Goal: Task Accomplishment & Management: Complete application form

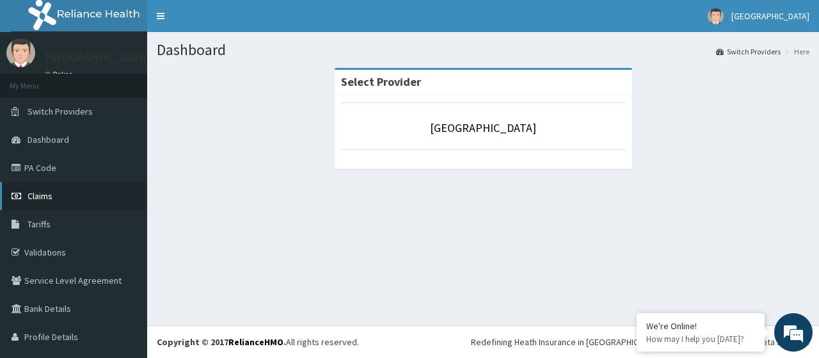
click at [58, 200] on link "Claims" at bounding box center [73, 196] width 147 height 28
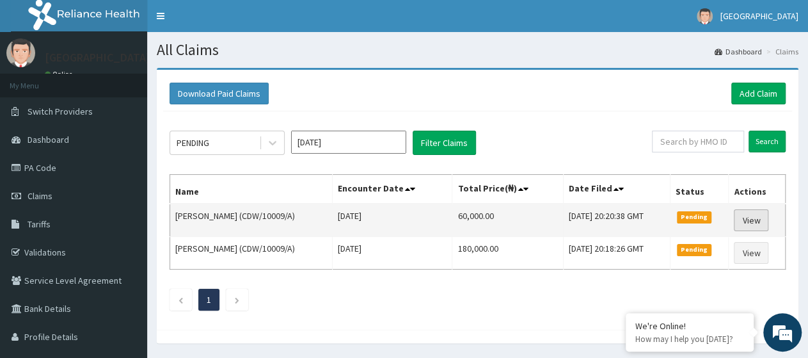
click at [761, 218] on link "View" at bounding box center [751, 220] width 35 height 22
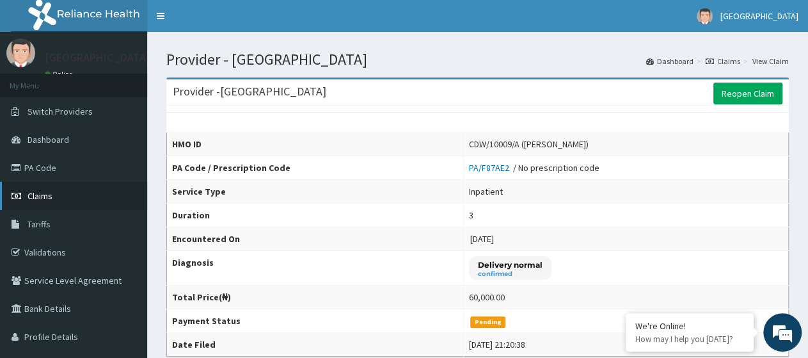
click at [67, 199] on link "Claims" at bounding box center [73, 196] width 147 height 28
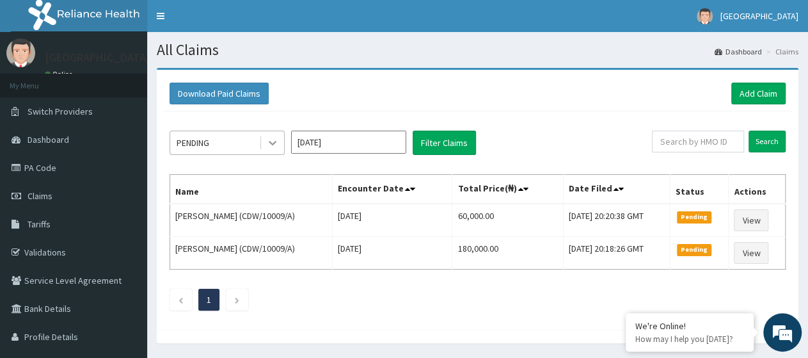
click at [269, 147] on icon at bounding box center [272, 142] width 13 height 13
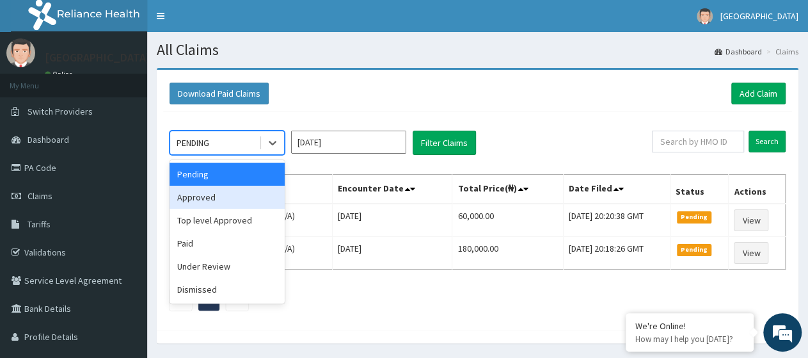
click at [234, 196] on div "Approved" at bounding box center [227, 197] width 115 height 23
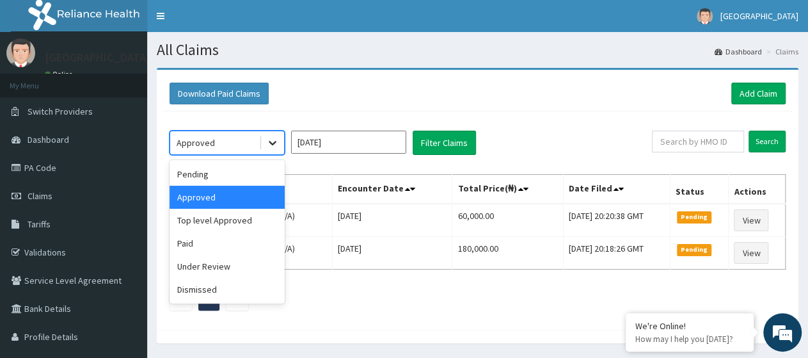
click at [273, 139] on icon at bounding box center [272, 142] width 13 height 13
click at [250, 181] on div "Pending" at bounding box center [227, 174] width 115 height 23
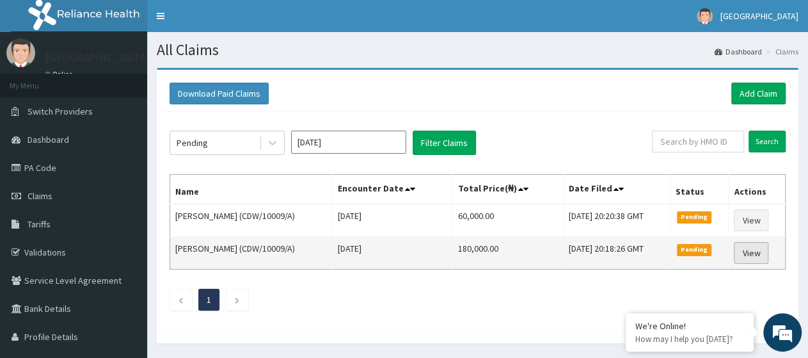
click at [756, 254] on link "View" at bounding box center [751, 253] width 35 height 22
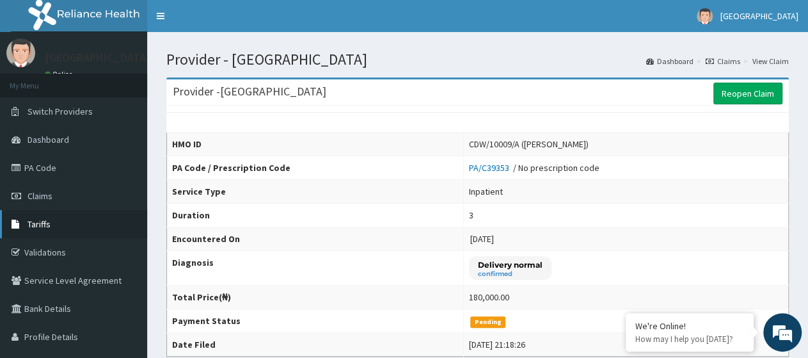
click at [61, 232] on link "Tariffs" at bounding box center [73, 224] width 147 height 28
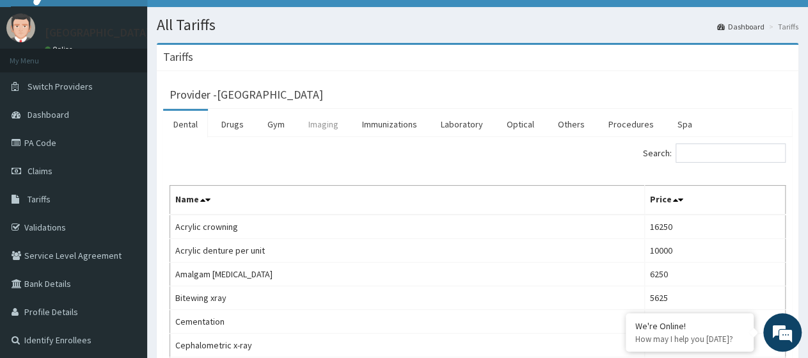
scroll to position [33, 0]
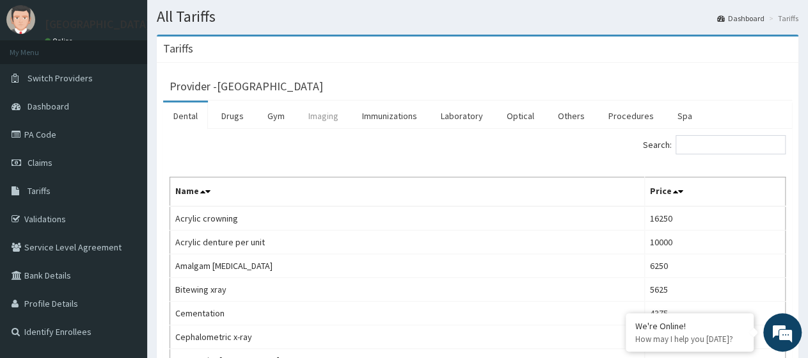
click at [328, 118] on link "Imaging" at bounding box center [323, 115] width 51 height 27
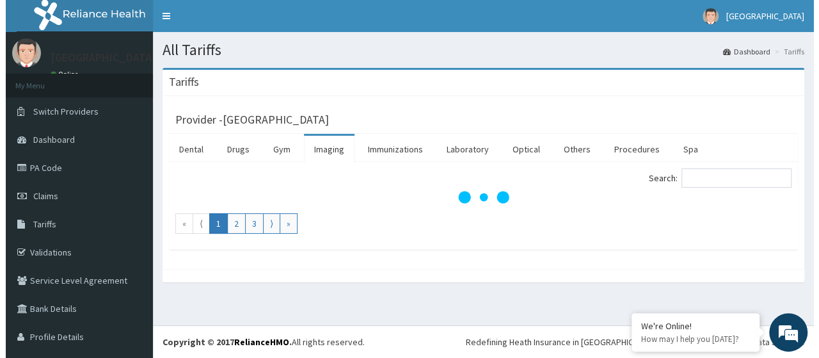
scroll to position [0, 0]
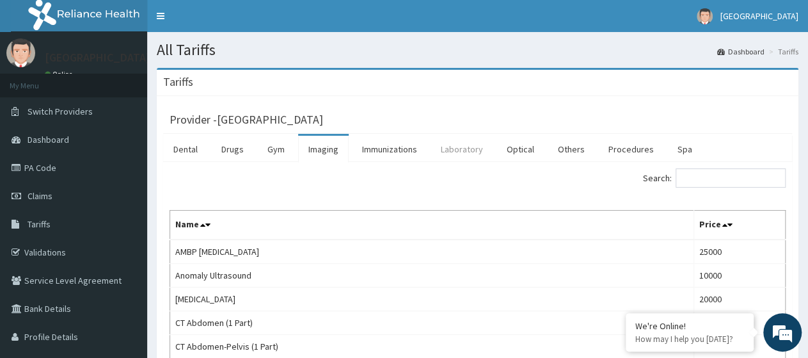
click at [460, 150] on link "Laboratory" at bounding box center [462, 149] width 63 height 27
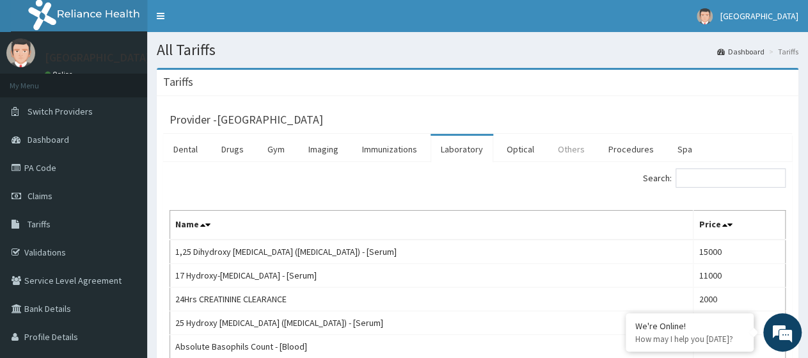
click at [565, 149] on link "Others" at bounding box center [571, 149] width 47 height 27
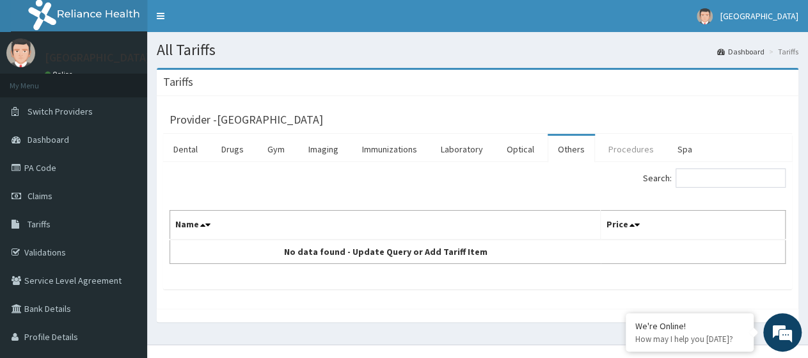
click at [621, 152] on link "Procedures" at bounding box center [631, 149] width 66 height 27
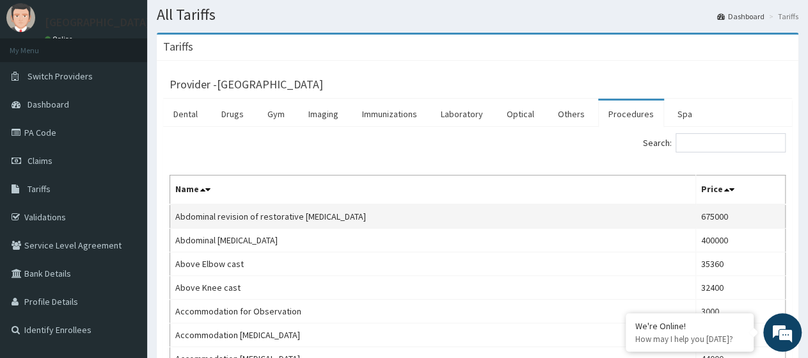
scroll to position [33, 0]
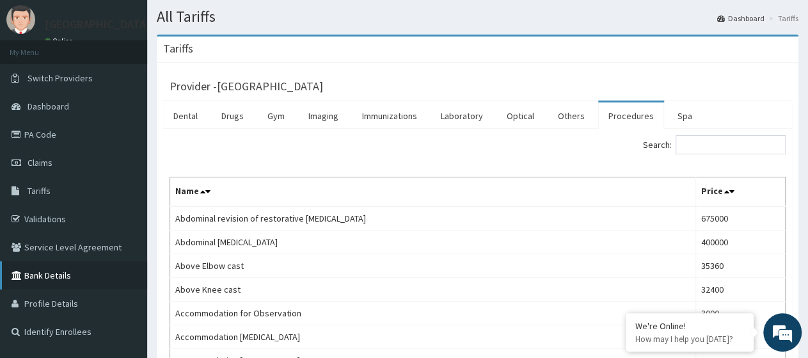
click at [72, 275] on link "Bank Details" at bounding box center [73, 275] width 147 height 28
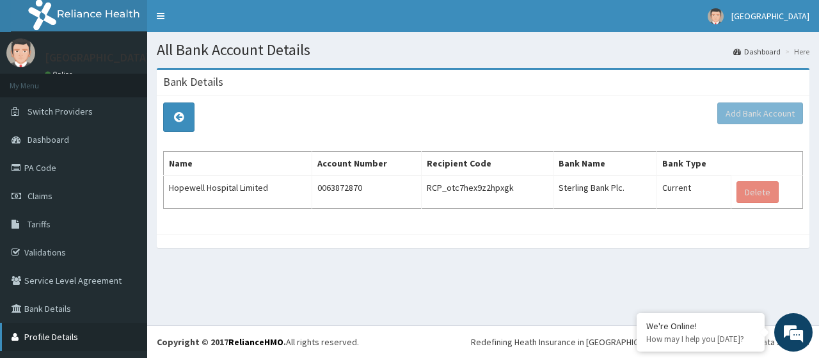
click at [64, 341] on link "Profile Details" at bounding box center [73, 337] width 147 height 28
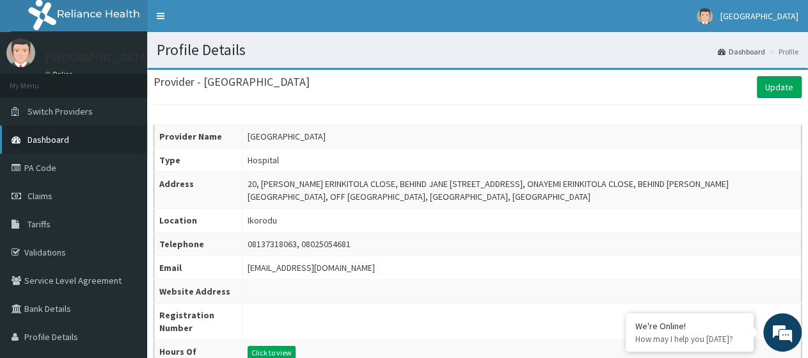
click at [65, 138] on span "Dashboard" at bounding box center [49, 140] width 42 height 12
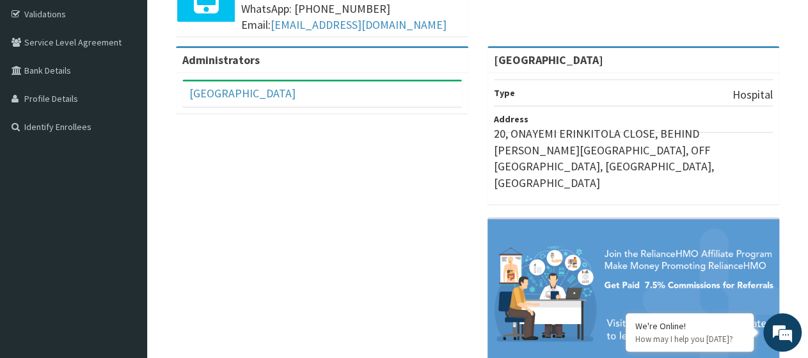
scroll to position [252, 0]
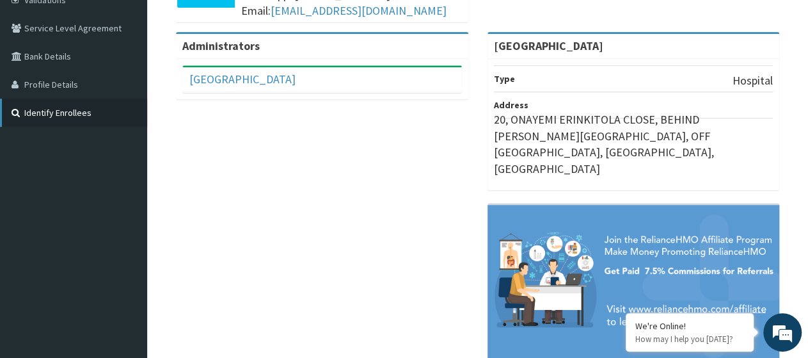
click at [84, 112] on link "Identify Enrollees" at bounding box center [73, 113] width 147 height 28
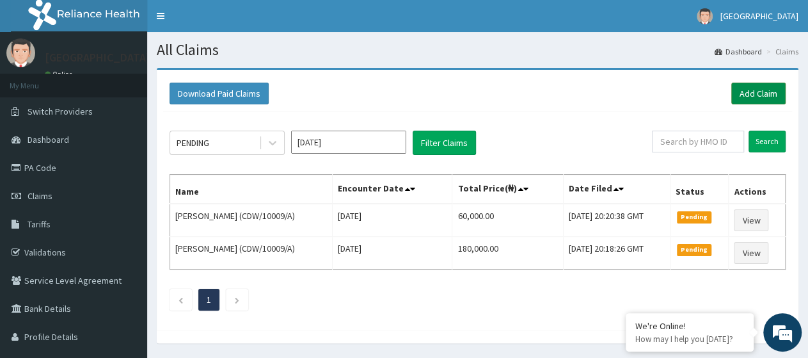
click at [756, 95] on link "Add Claim" at bounding box center [759, 94] width 54 height 22
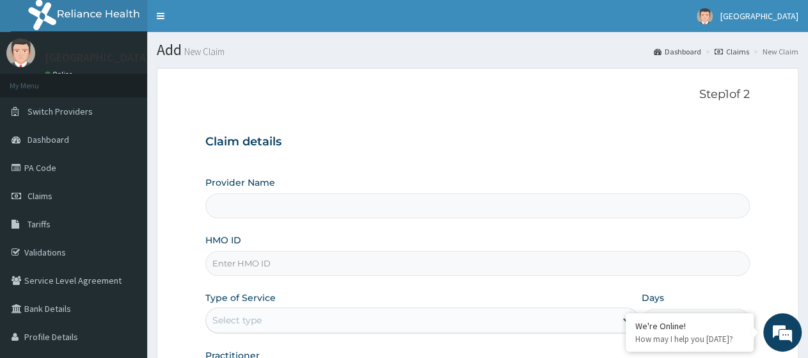
type input "[GEOGRAPHIC_DATA]"
click at [80, 140] on link "Dashboard" at bounding box center [73, 139] width 147 height 28
